Goal: Task Accomplishment & Management: Check status

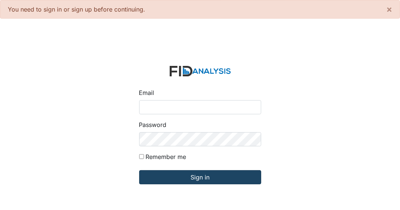
type input "[EMAIL_ADDRESS][DOMAIN_NAME]"
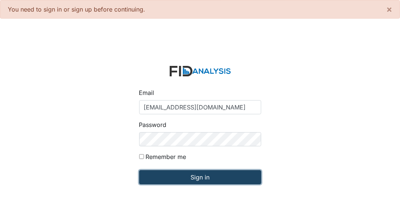
drag, startPoint x: 207, startPoint y: 177, endPoint x: 214, endPoint y: 178, distance: 7.2
click at [207, 177] on input "Sign in" at bounding box center [200, 177] width 122 height 14
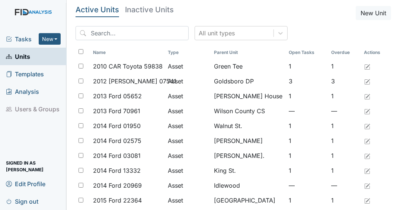
click at [32, 39] on span "Tasks" at bounding box center [22, 39] width 33 height 9
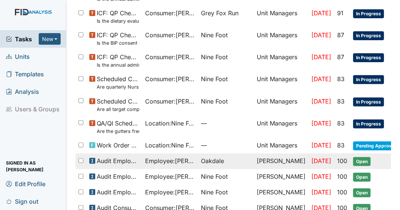
scroll to position [268, 0]
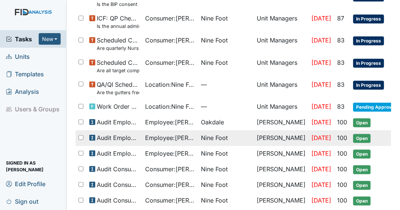
click at [186, 133] on span "Employee : Hopkins, Jashayla" at bounding box center [170, 137] width 50 height 9
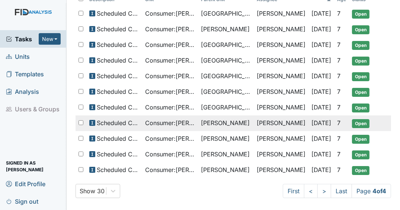
click at [167, 127] on span "Consumer : Moore, Ronnie" at bounding box center [170, 122] width 50 height 9
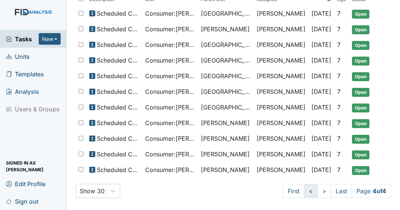
click at [304, 192] on link "<" at bounding box center [311, 191] width 14 height 14
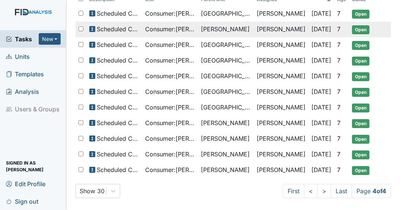
click at [156, 29] on span "Consumer : Vaughn, David" at bounding box center [170, 29] width 50 height 9
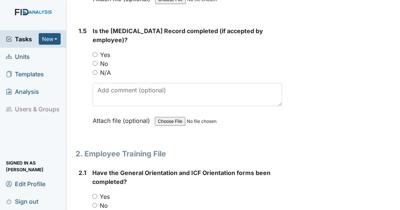
scroll to position [684, 0]
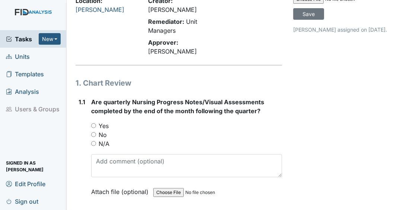
scroll to position [59, 0]
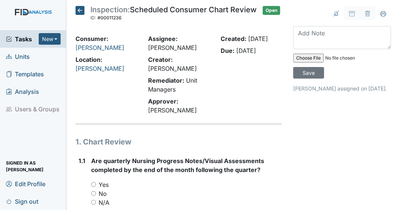
click at [35, 41] on span "Tasks" at bounding box center [22, 39] width 33 height 9
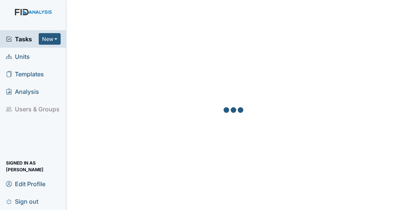
click at [25, 39] on span "Tasks" at bounding box center [22, 39] width 33 height 9
